Goal: Information Seeking & Learning: Learn about a topic

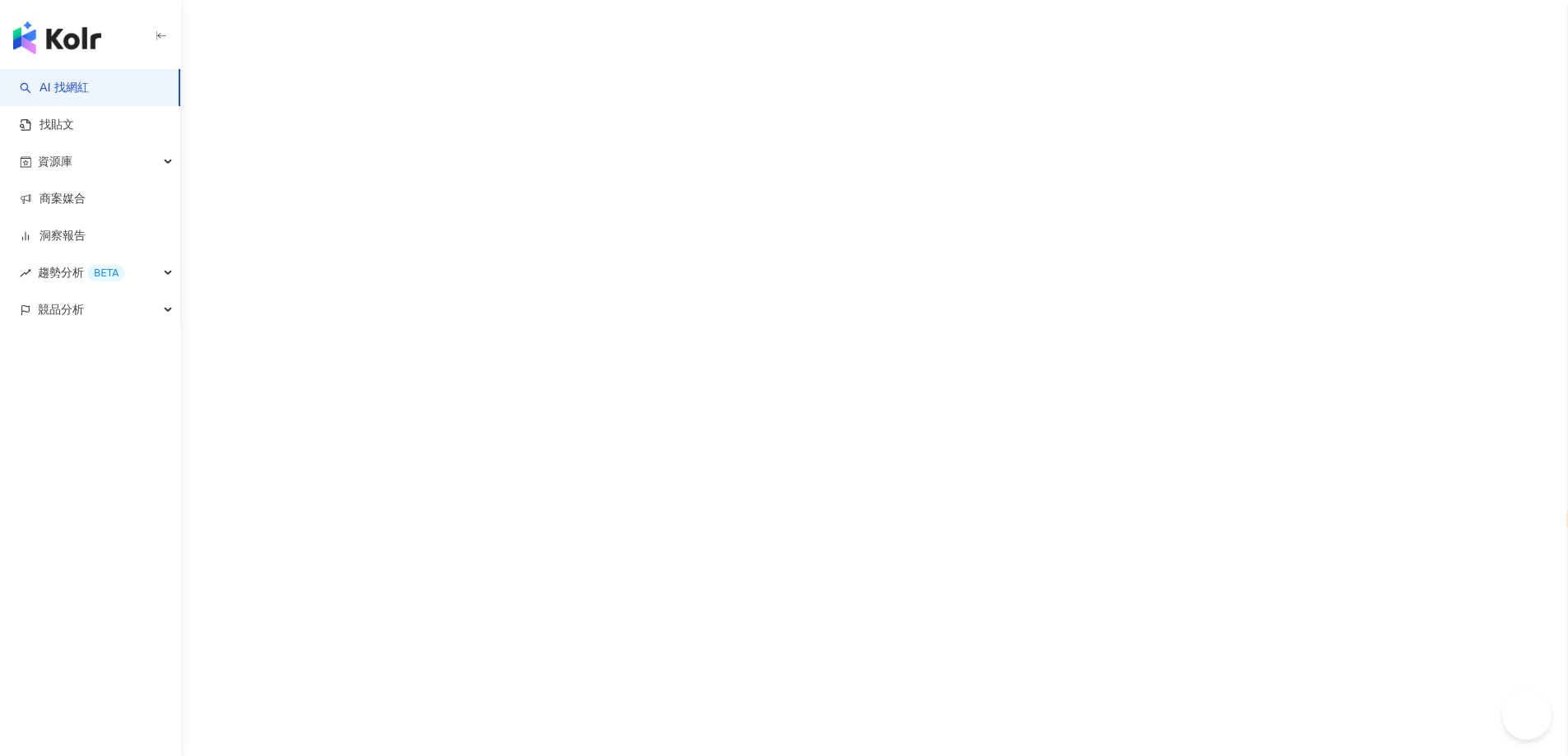
select select "*****"
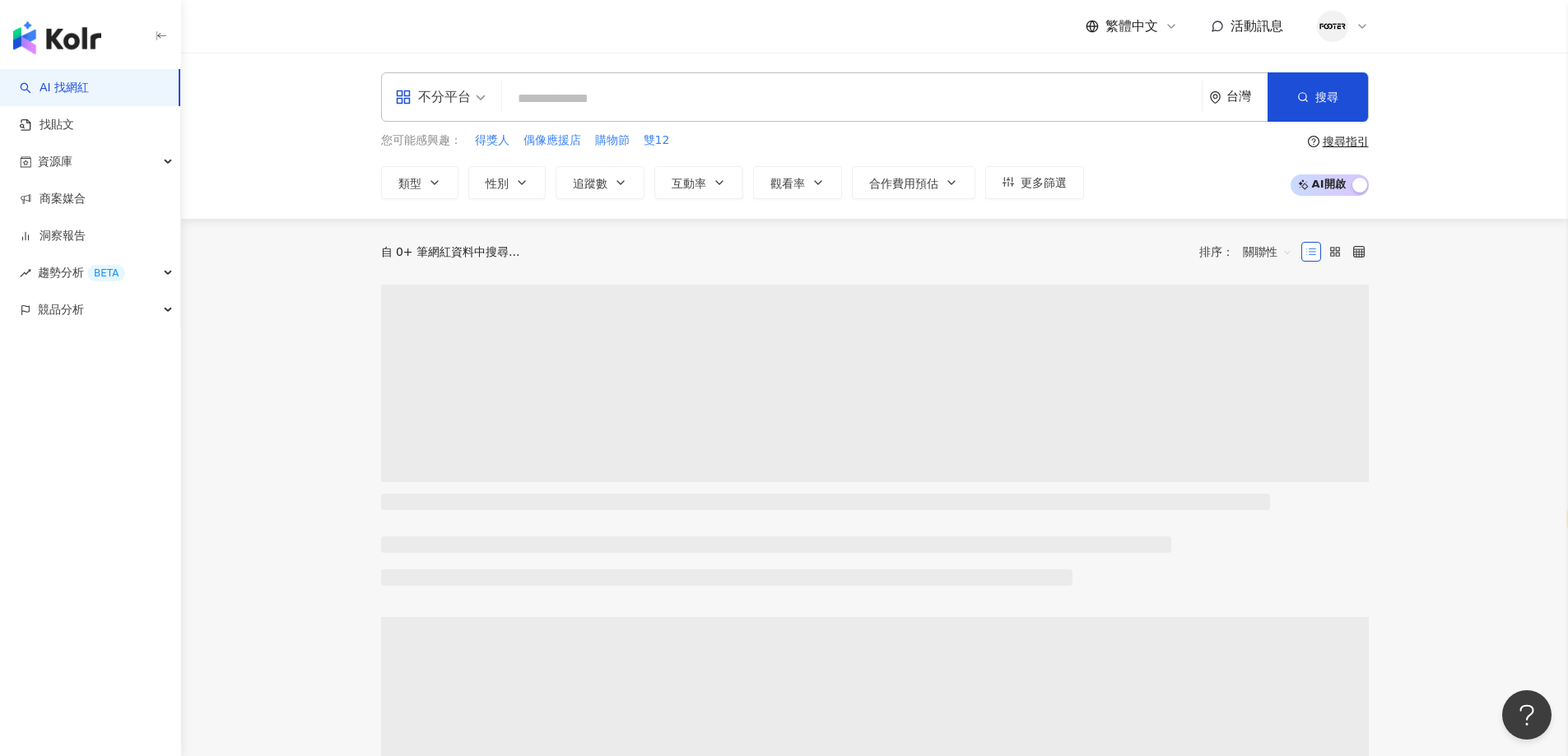
click at [661, 104] on input "search" at bounding box center [852, 98] width 687 height 31
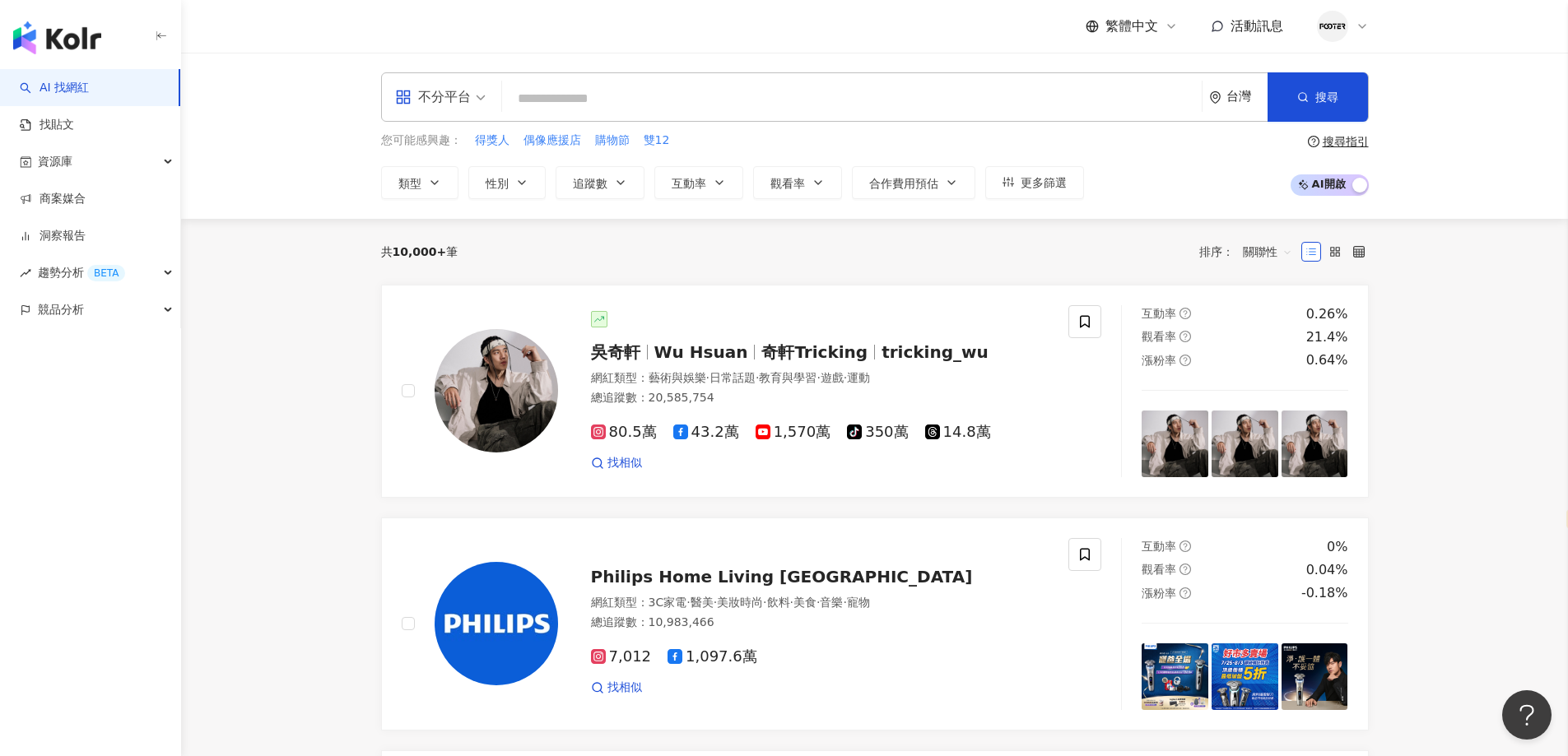
click at [661, 104] on input "search" at bounding box center [852, 98] width 687 height 31
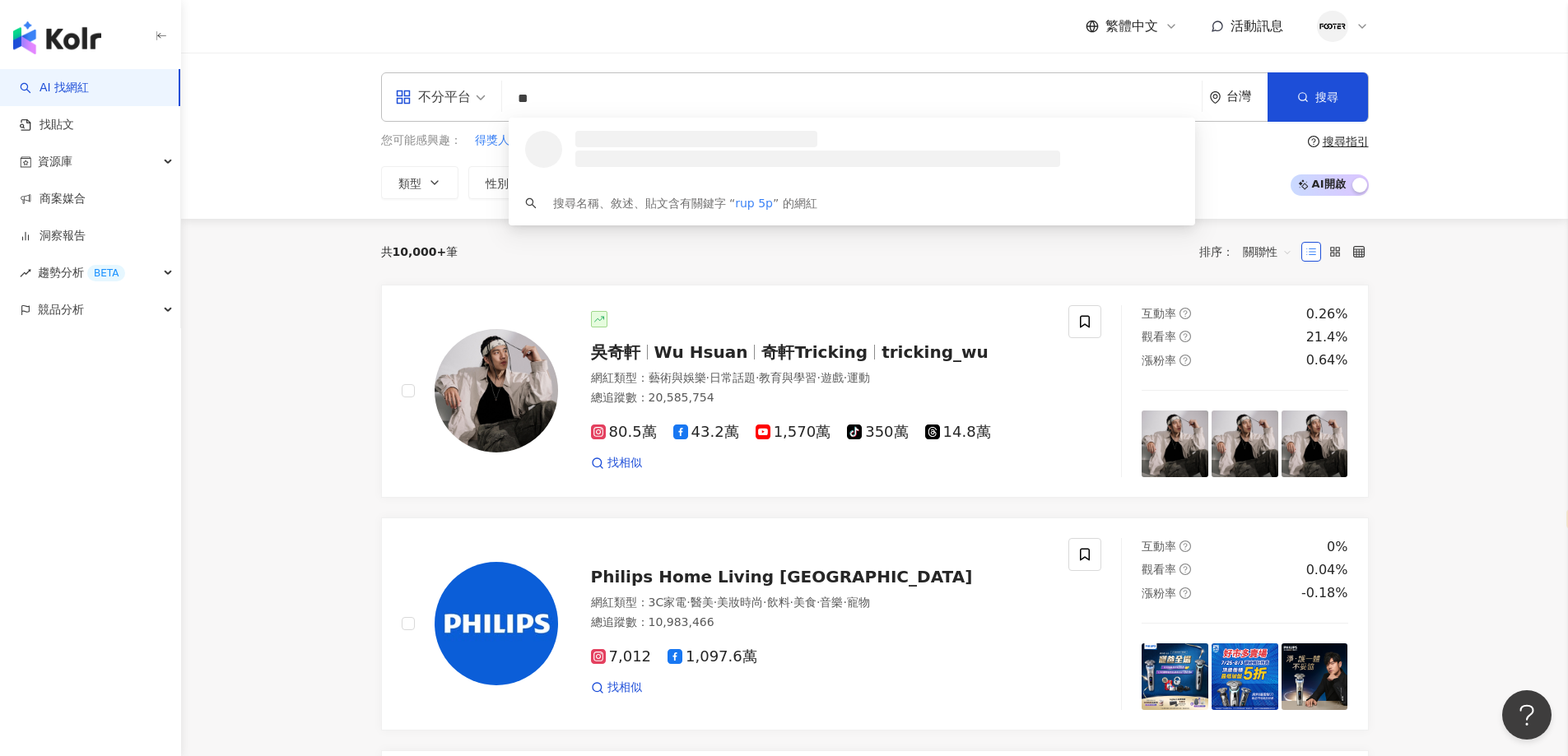
type input "*"
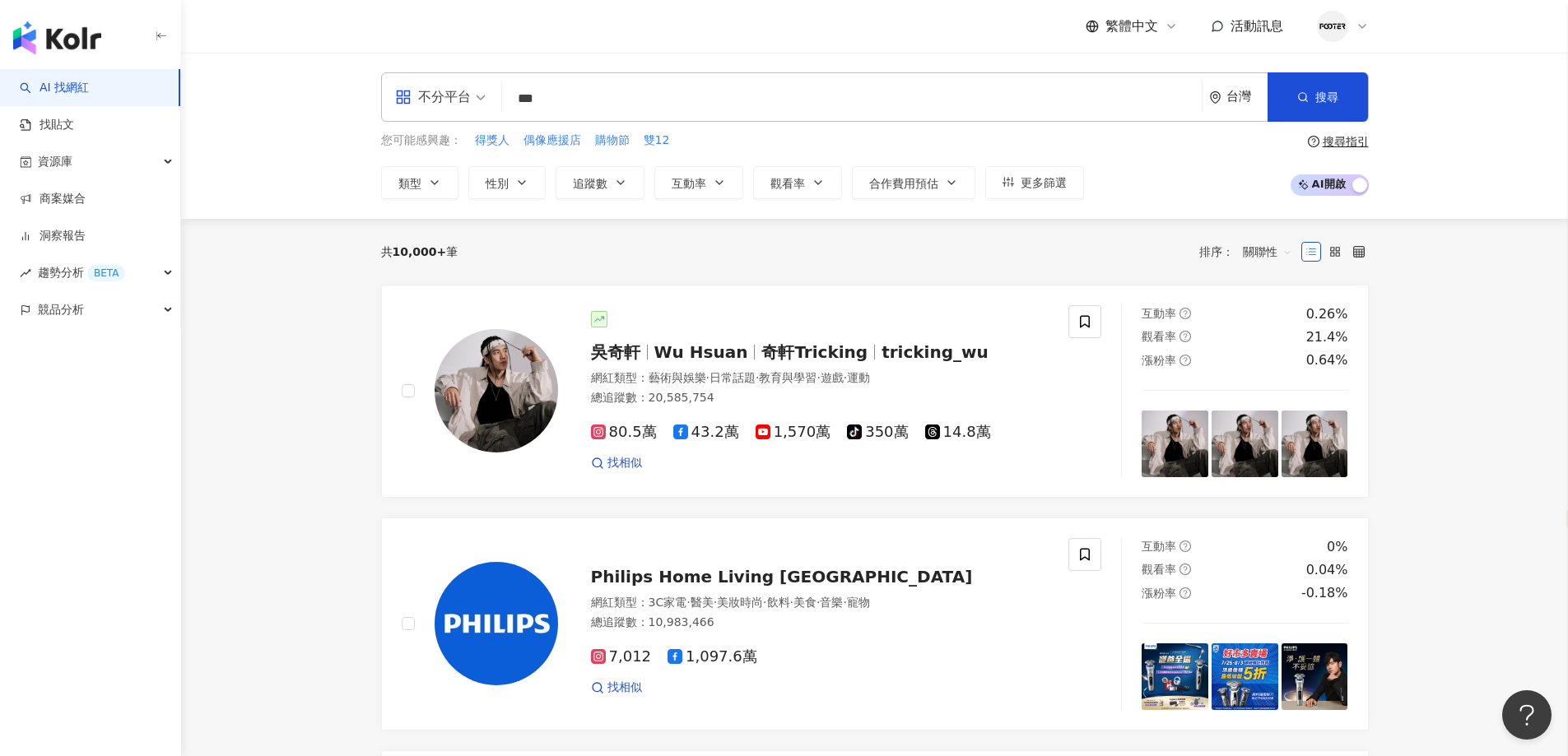
type input "**"
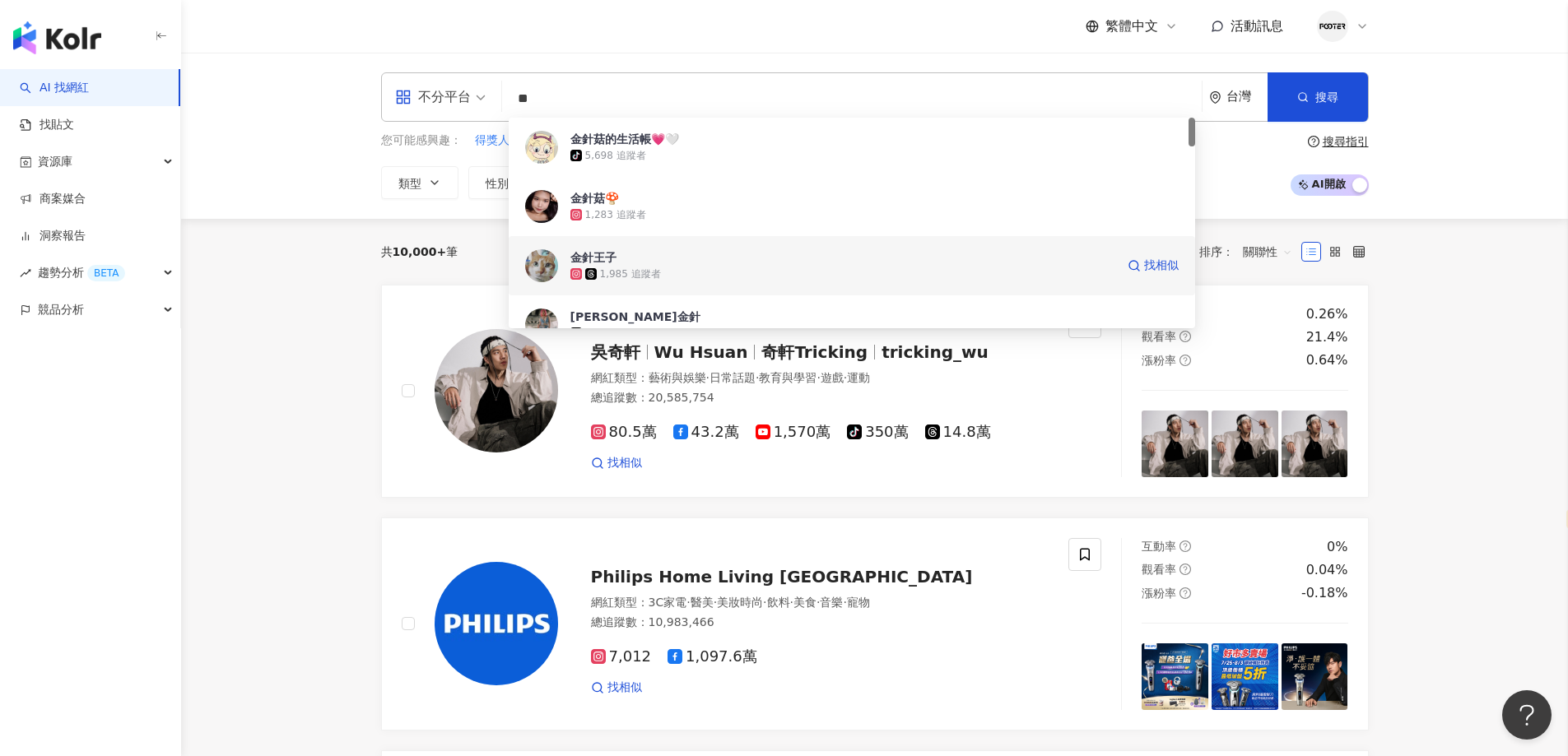
scroll to position [247, 0]
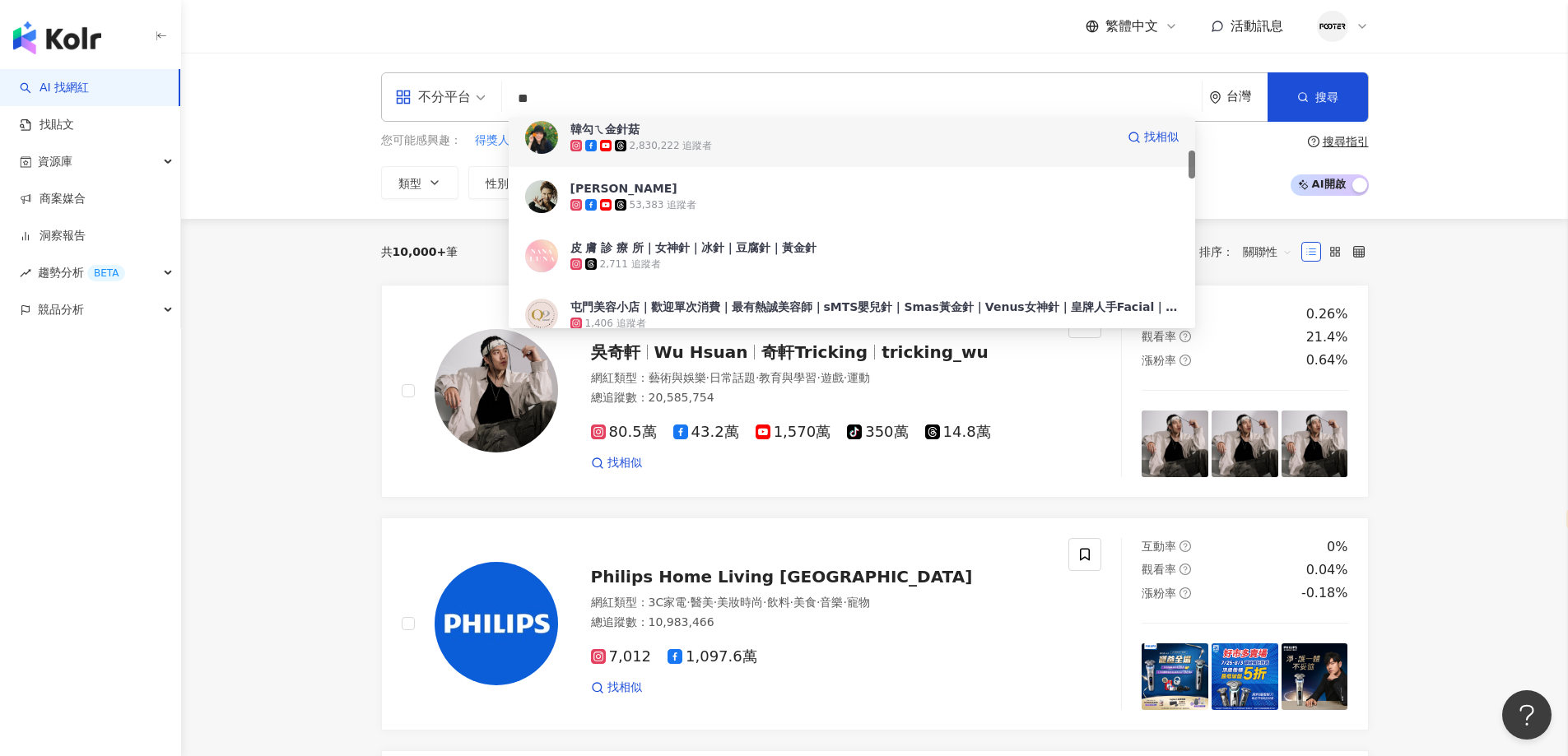
click at [723, 132] on span "韓勾ㄟ金針菇" at bounding box center [843, 129] width 545 height 17
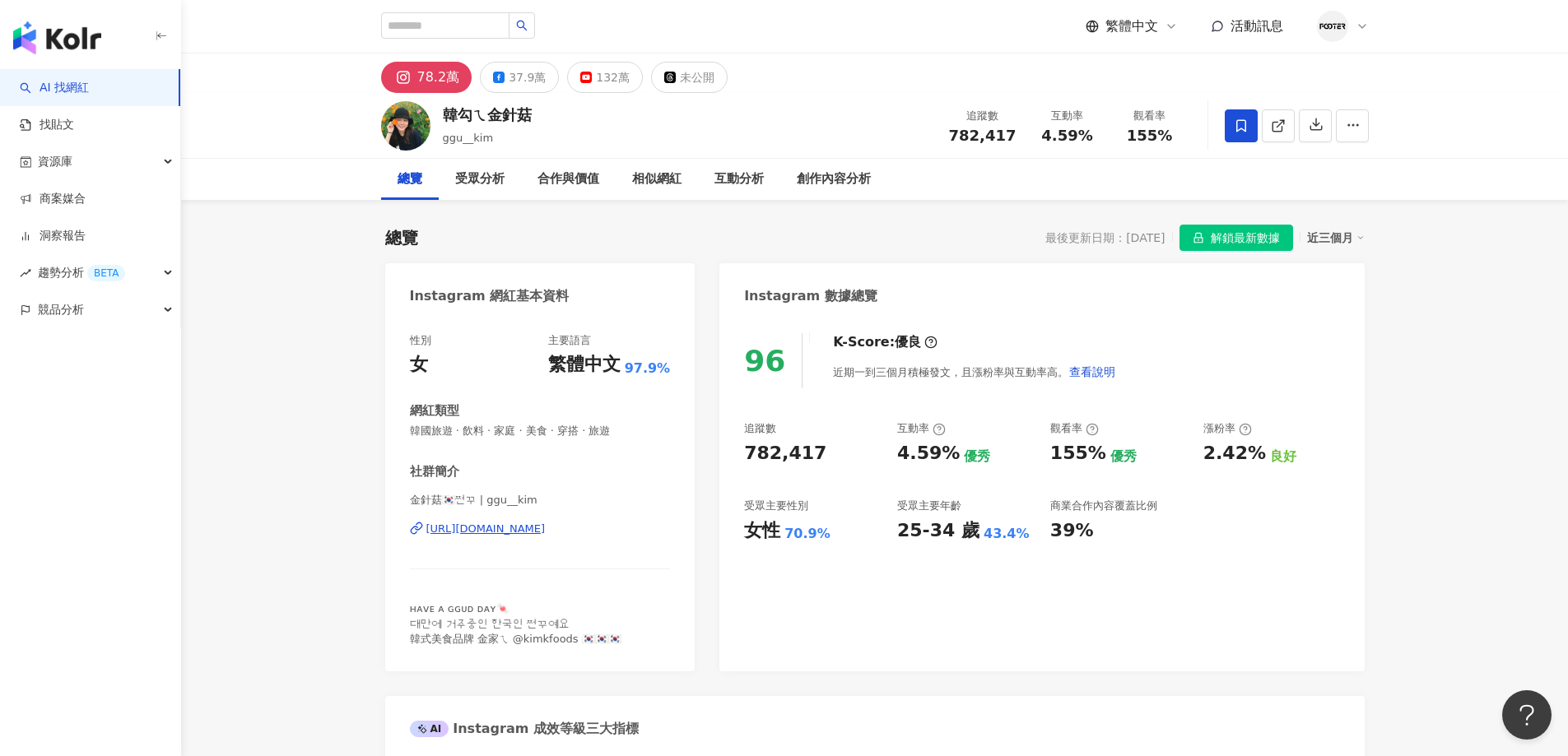
click at [1210, 238] on button "解鎖最新數據" at bounding box center [1236, 238] width 114 height 26
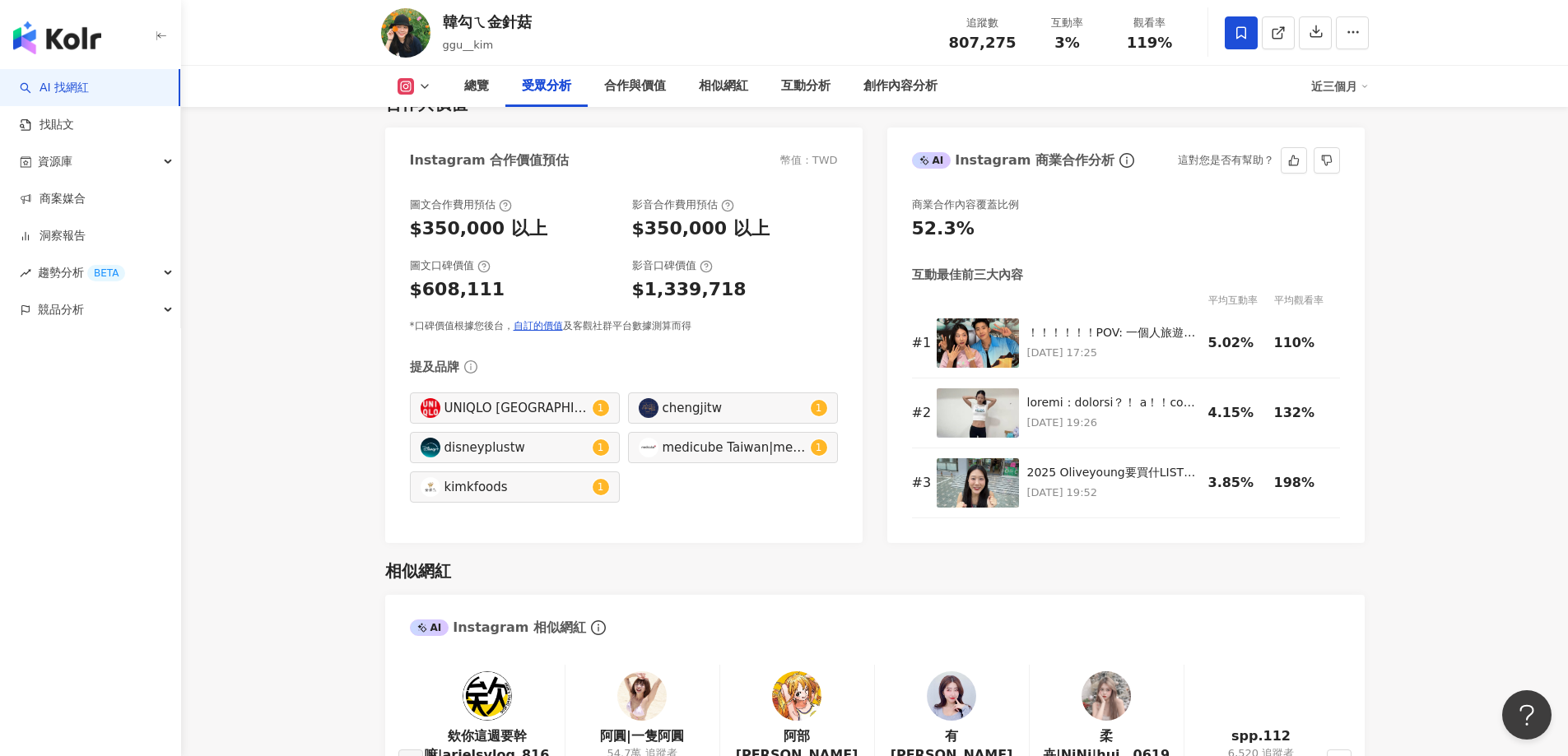
scroll to position [2139, 0]
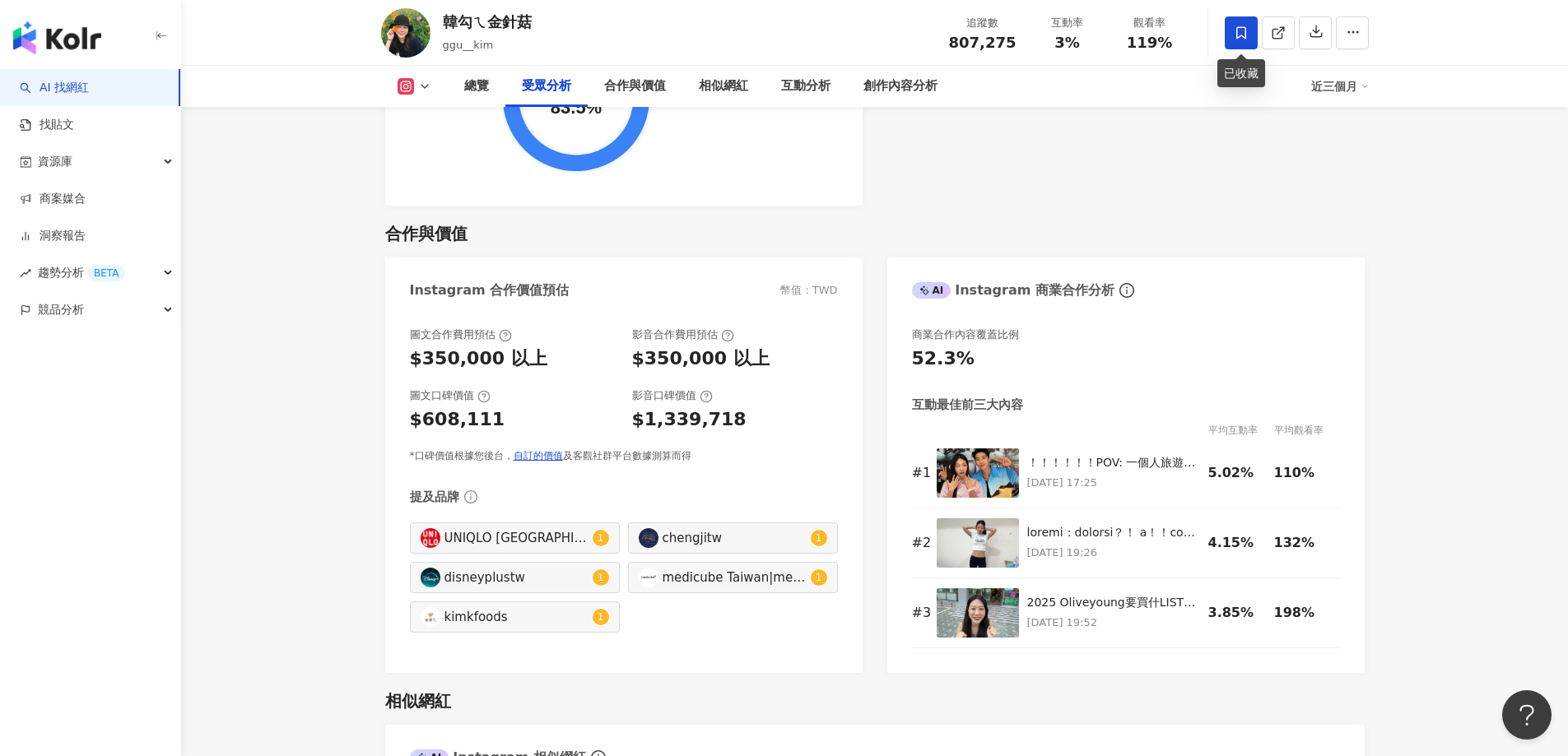
click at [1245, 30] on icon at bounding box center [1241, 32] width 10 height 12
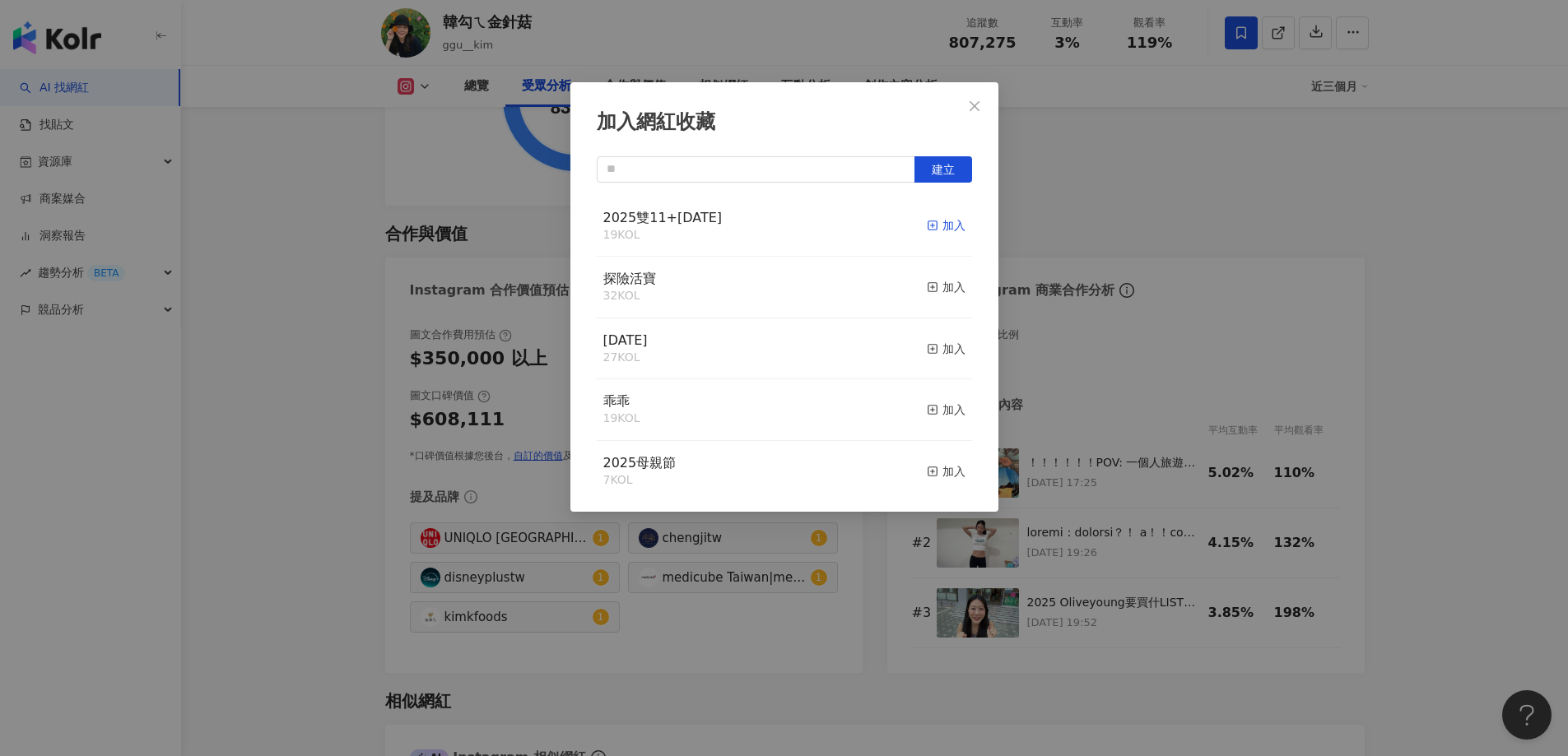
click at [934, 224] on div "加入" at bounding box center [946, 225] width 38 height 18
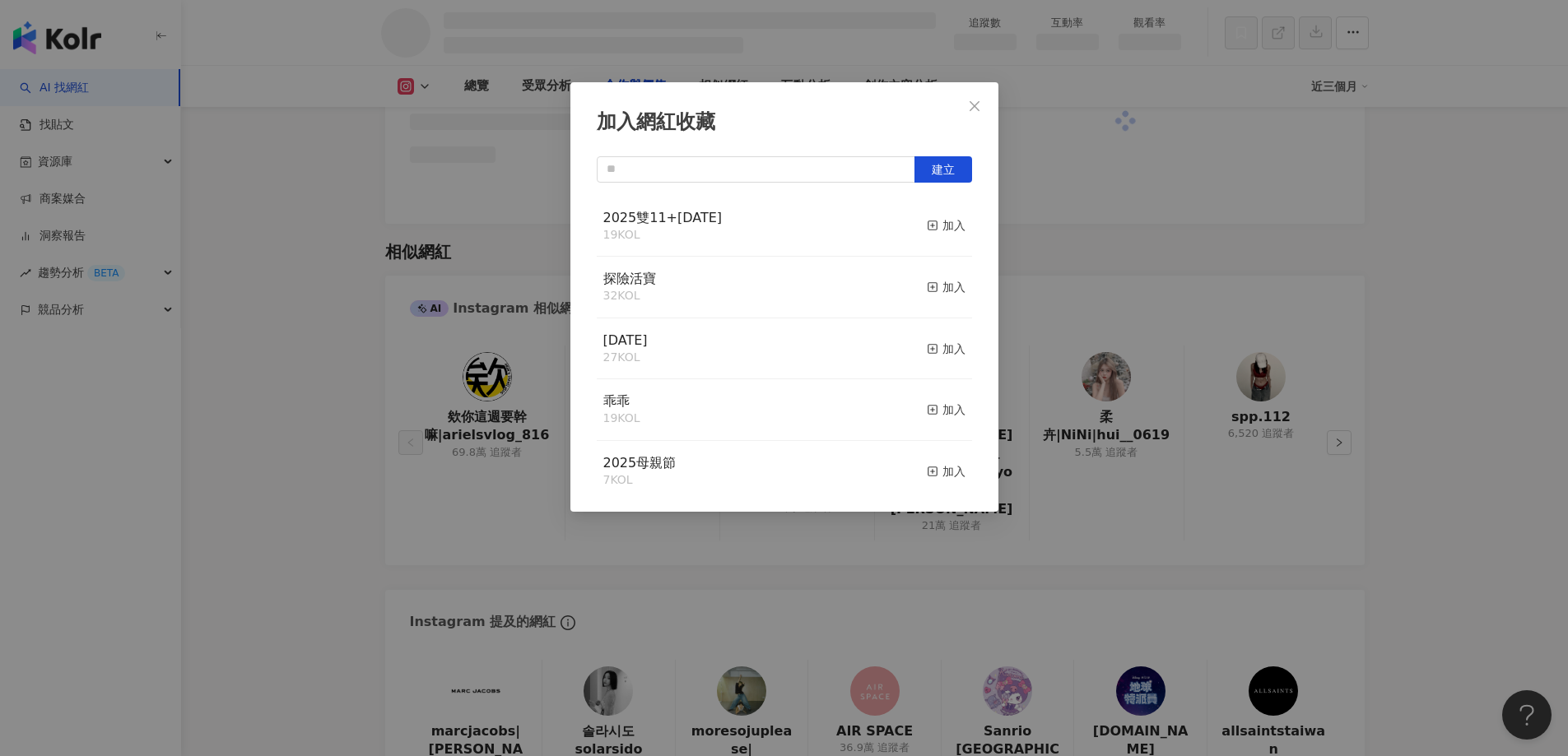
scroll to position [1835, 0]
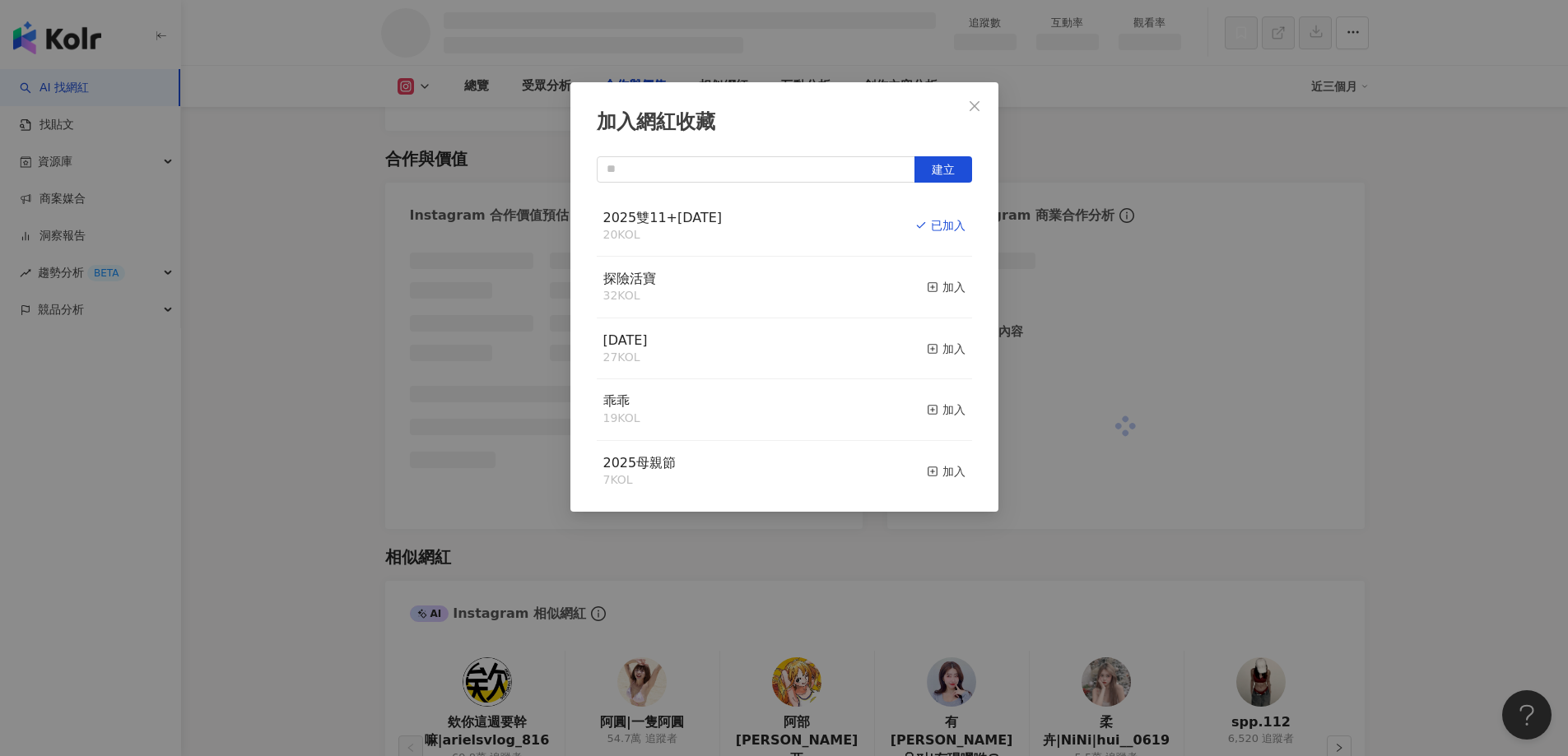
click at [1288, 250] on div "加入網紅收藏 建立 2025雙11+[DEMOGRAPHIC_DATA] 20 KOL 已加入 探險活寶 32 KOL 加入 [DATE] 27 KOL 加入…" at bounding box center [784, 378] width 1568 height 756
click at [1350, 136] on div "加入網紅收藏 建立 2025雙11+[DEMOGRAPHIC_DATA] 20 KOL 已加入 探險活寶 32 KOL 加入 [DATE] 27 KOL 加入…" at bounding box center [784, 378] width 1568 height 756
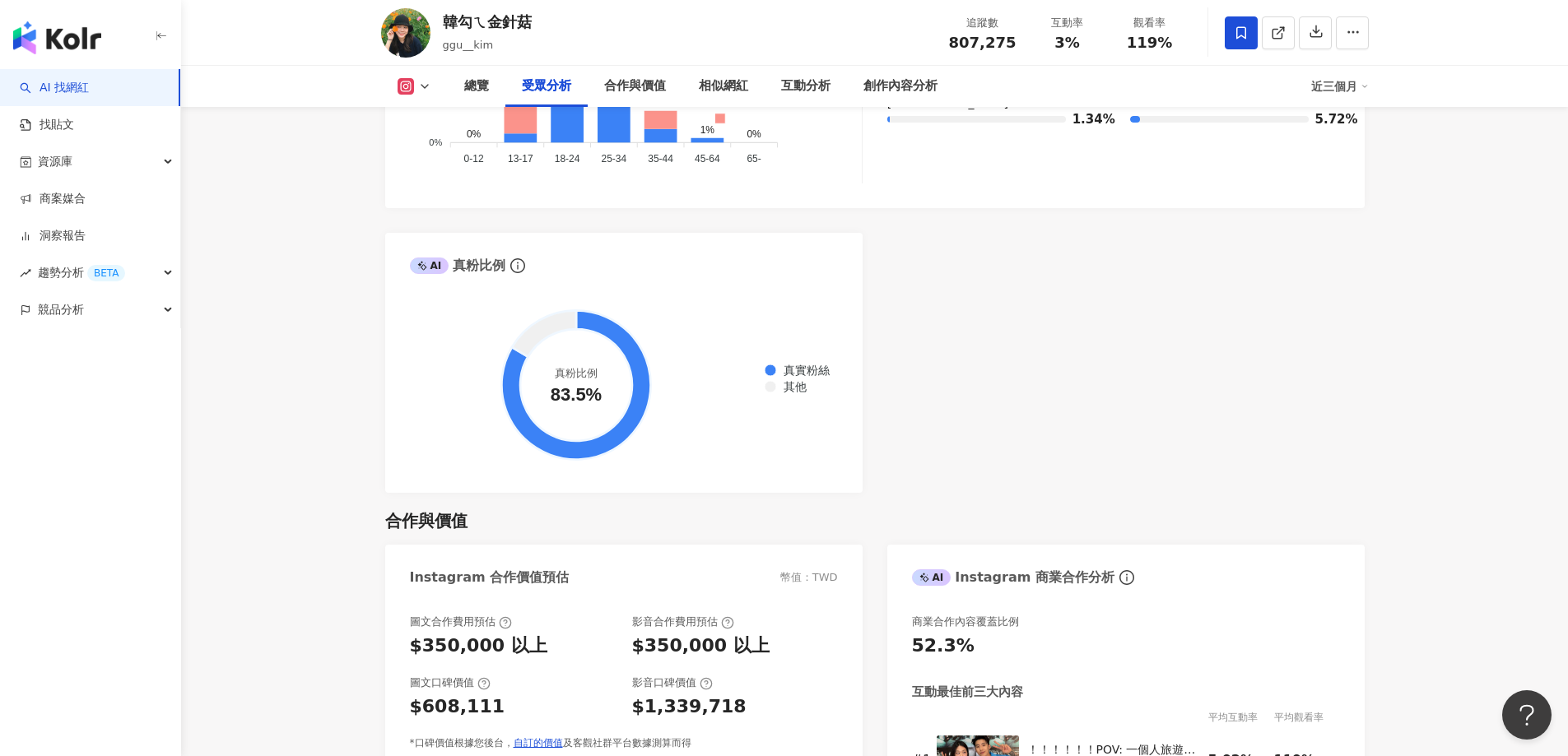
scroll to position [2122, 0]
